Goal: Task Accomplishment & Management: Use online tool/utility

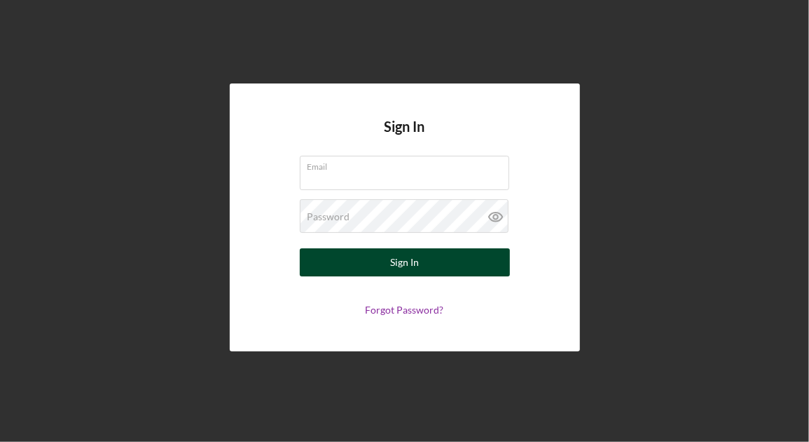
type input "[EMAIL_ADDRESS][DOMAIN_NAME]"
click at [406, 266] on div "Sign In" at bounding box center [404, 262] width 29 height 28
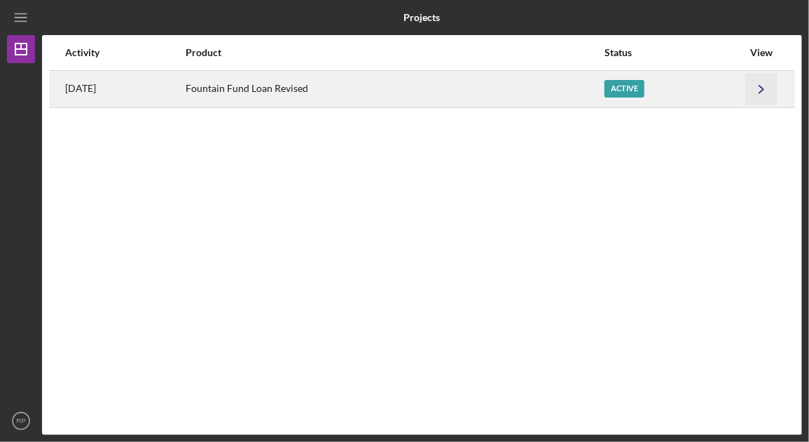
click at [763, 88] on polyline "button" at bounding box center [762, 89] width 4 height 8
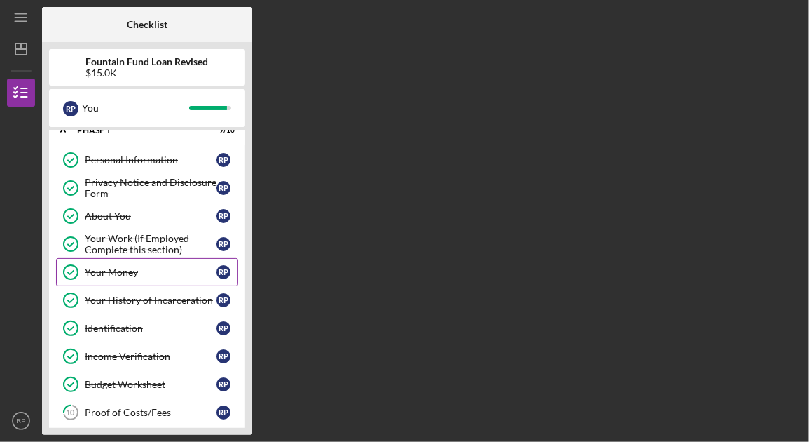
scroll to position [21, 0]
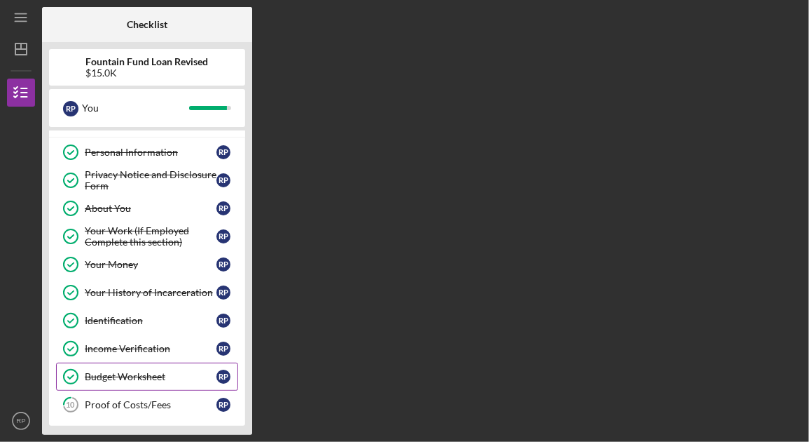
click at [120, 371] on div "Budget Worksheet" at bounding box center [151, 376] width 132 height 11
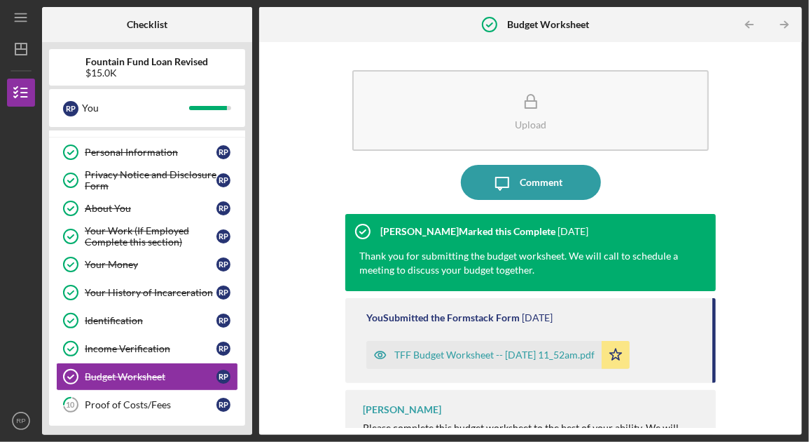
scroll to position [32, 0]
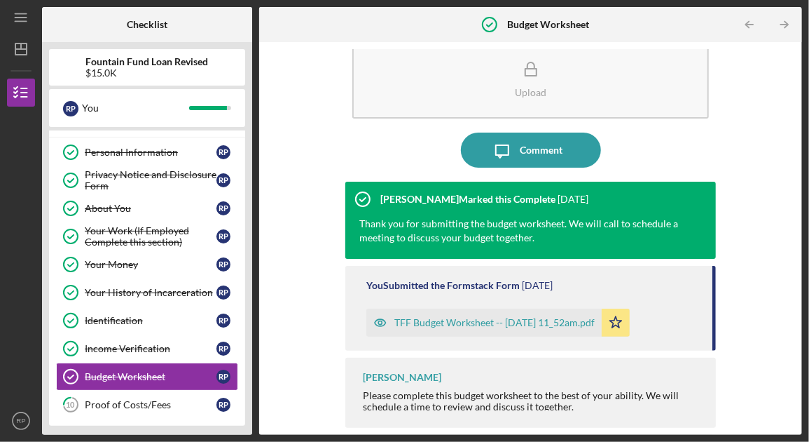
click at [463, 322] on div "TFF Budget Worksheet -- [DATE] 11_52am.pdf" at bounding box center [495, 322] width 200 height 11
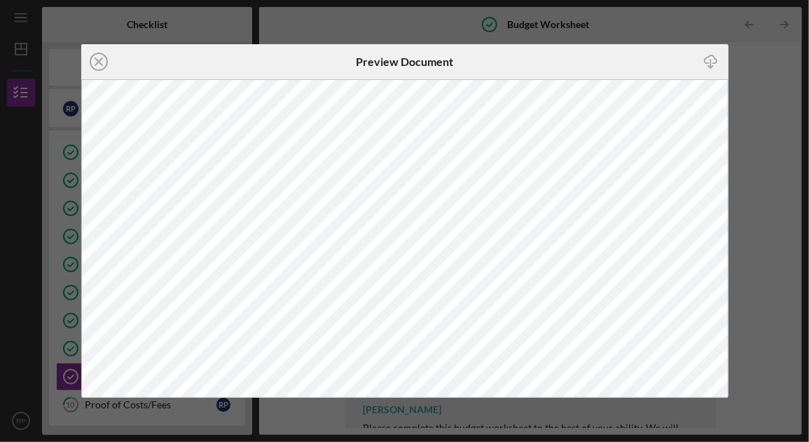
click at [95, 55] on icon "Icon/Close" at bounding box center [98, 61] width 35 height 35
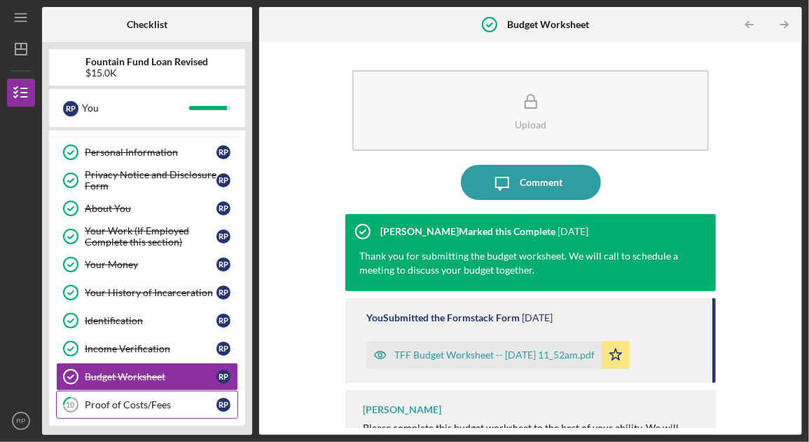
click at [163, 399] on div "Proof of Costs/Fees" at bounding box center [151, 404] width 132 height 11
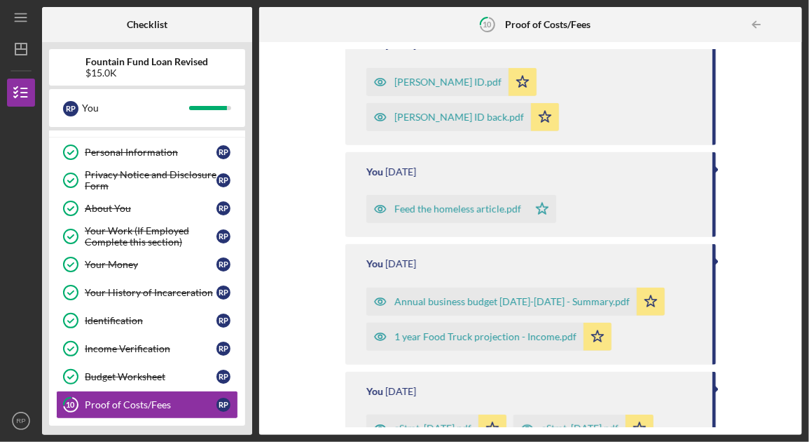
scroll to position [491, 0]
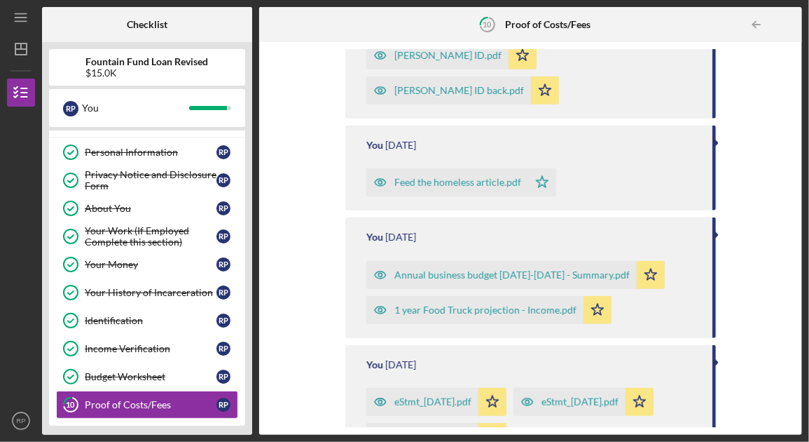
click at [514, 278] on div "Annual business budget [DATE]-[DATE] - Summary.pdf" at bounding box center [512, 274] width 235 height 11
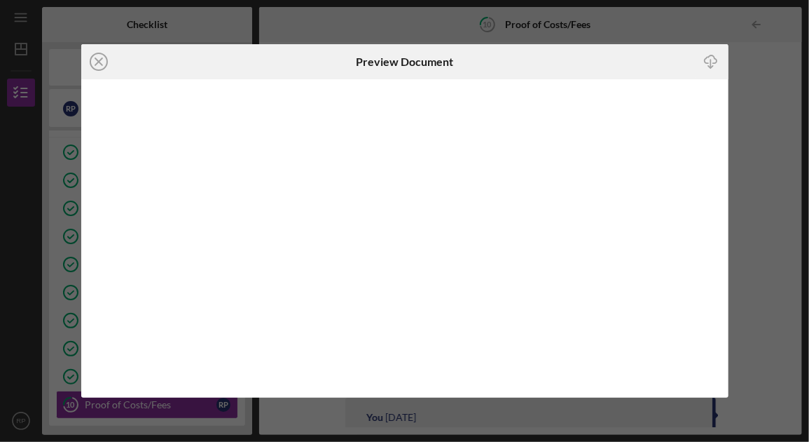
scroll to position [526, 0]
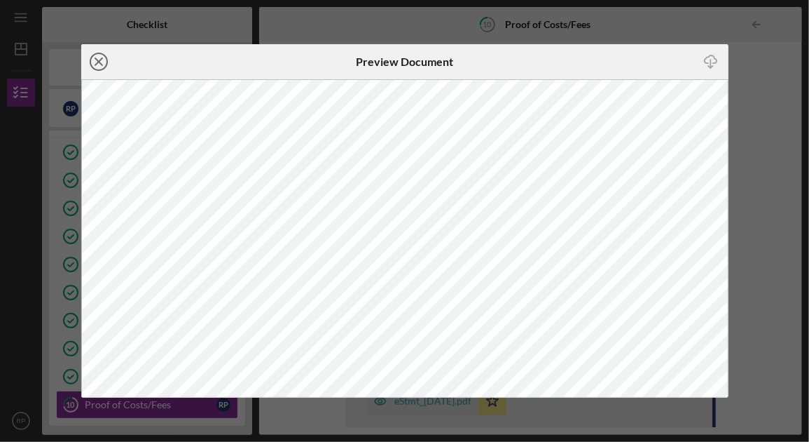
click at [98, 62] on line at bounding box center [98, 61] width 7 height 7
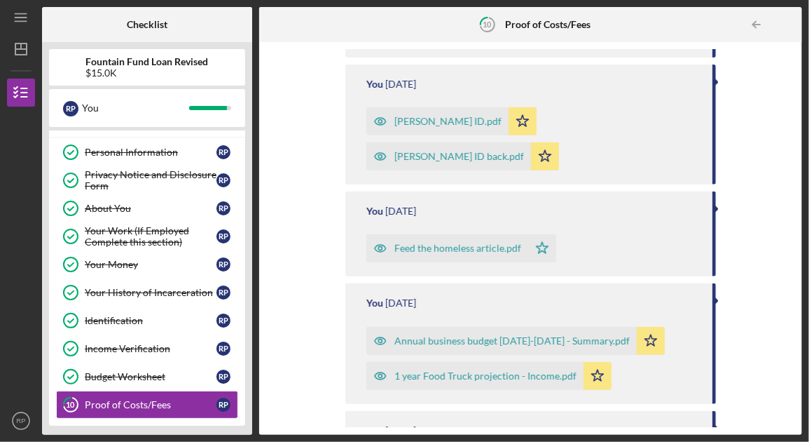
scroll to position [425, 0]
click at [142, 399] on div "Proof of Costs/Fees" at bounding box center [151, 404] width 132 height 11
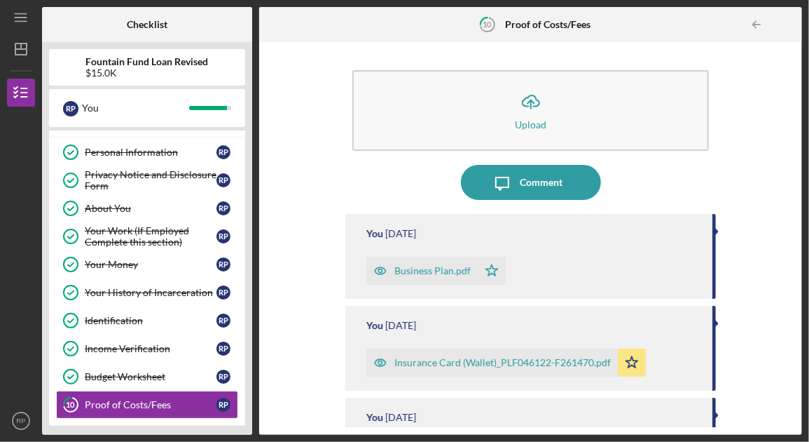
scroll to position [70, 0]
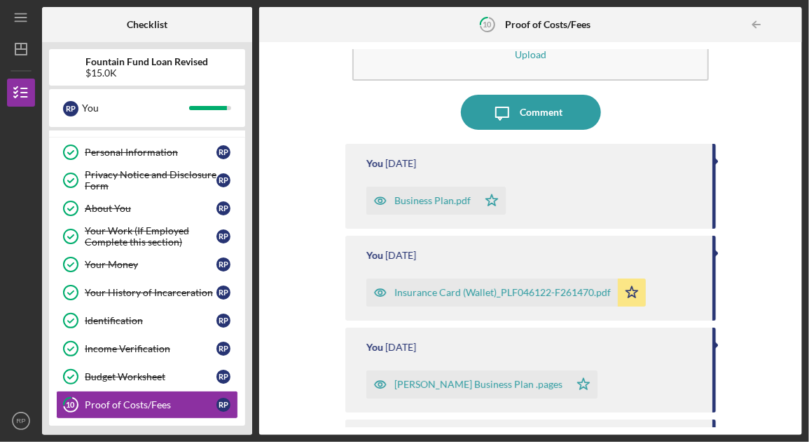
click at [457, 198] on div "Business Plan.pdf" at bounding box center [433, 200] width 76 height 11
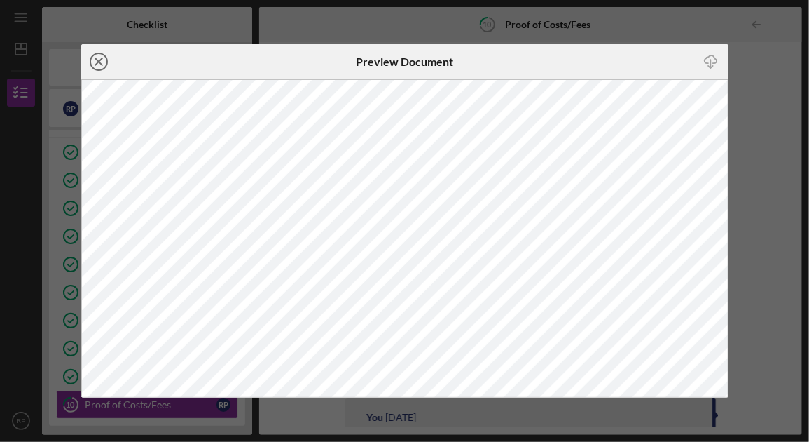
click at [103, 60] on icon "Icon/Close" at bounding box center [98, 61] width 35 height 35
